Goal: Find contact information: Find phone

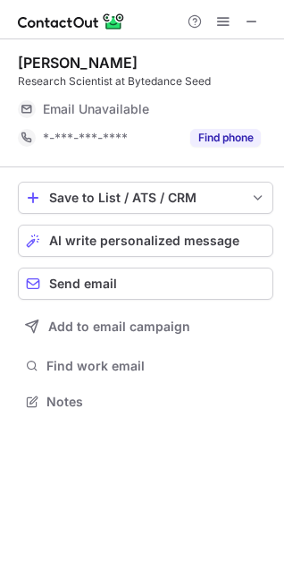
scroll to position [8, 8]
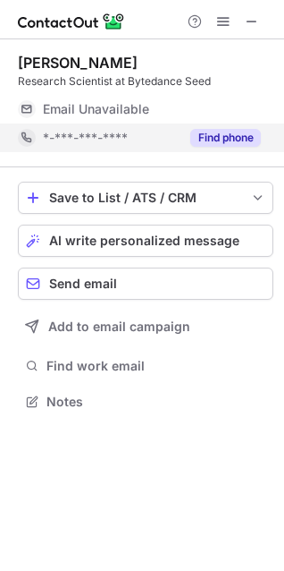
click at [243, 142] on button "Find phone" at bounding box center [226, 138] width 71 height 18
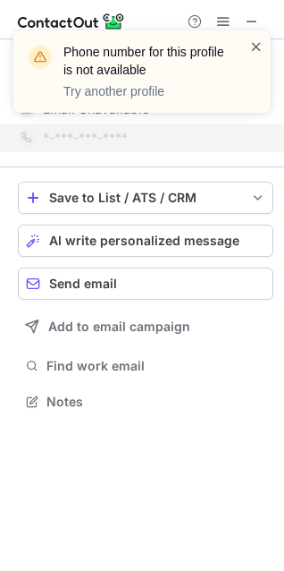
click at [257, 52] on span at bounding box center [257, 47] width 14 height 18
